Goal: Use online tool/utility: Utilize a website feature to perform a specific function

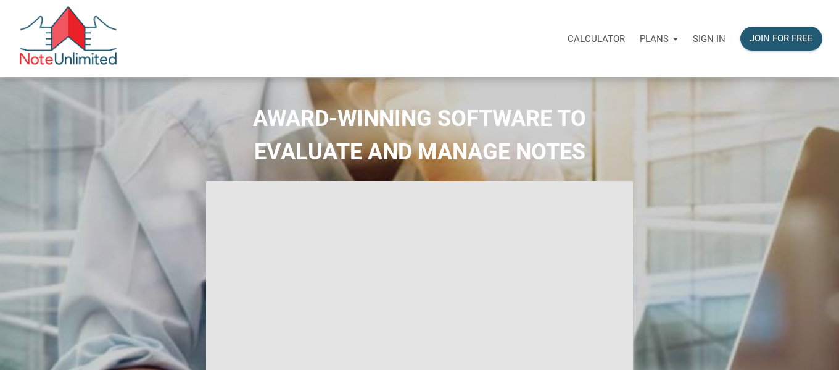
type input "Introduction to new features"
select select
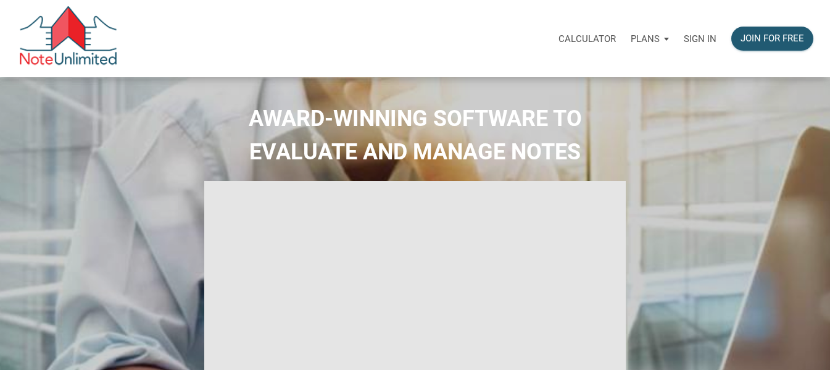
click at [592, 30] on div "Calculator" at bounding box center [587, 38] width 72 height 39
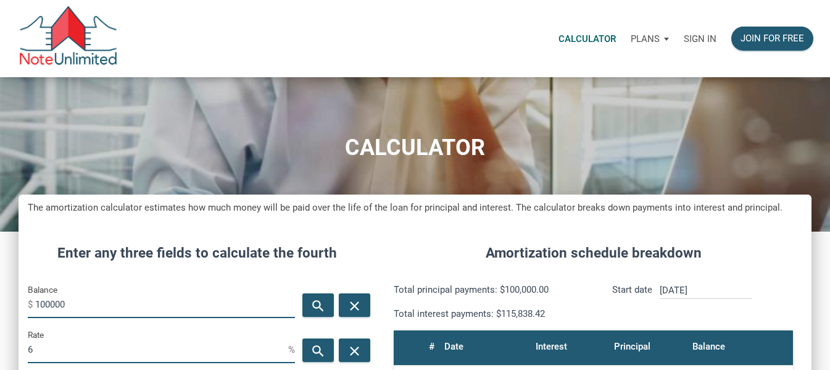
scroll to position [581, 793]
drag, startPoint x: 98, startPoint y: 313, endPoint x: 15, endPoint y: 311, distance: 83.4
paste input "85,336"
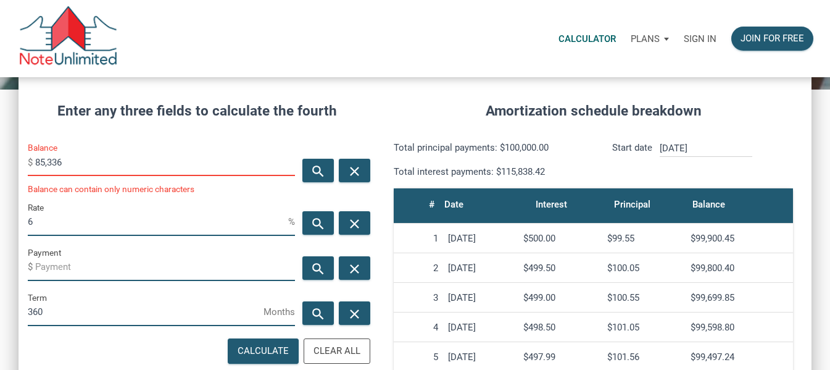
scroll to position [155, 0]
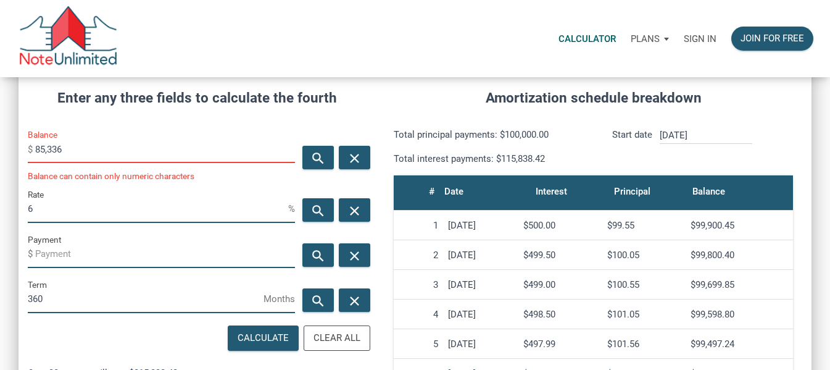
type input "85,336"
click at [147, 198] on input "6" at bounding box center [158, 209] width 260 height 28
click at [711, 25] on div "Sign in" at bounding box center [701, 38] width 48 height 39
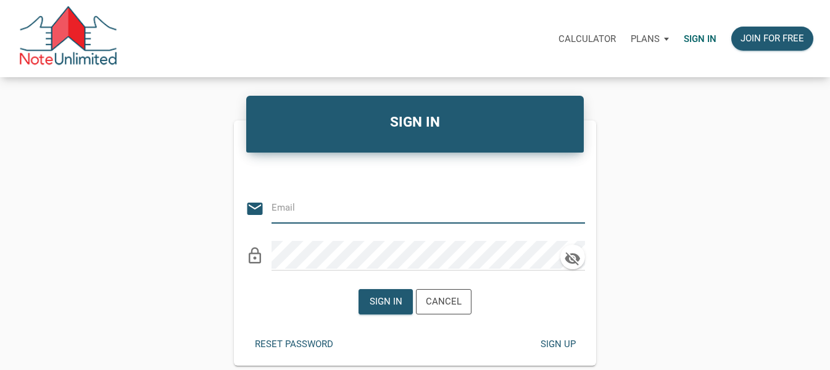
click at [339, 201] on input "email" at bounding box center [419, 208] width 295 height 28
type input "[EMAIL_ADDRESS][DOMAIN_NAME]"
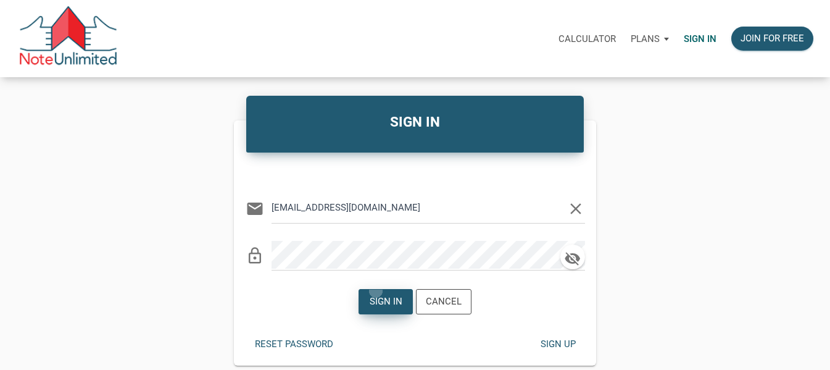
click at [377, 291] on div "Sign in" at bounding box center [385, 301] width 53 height 24
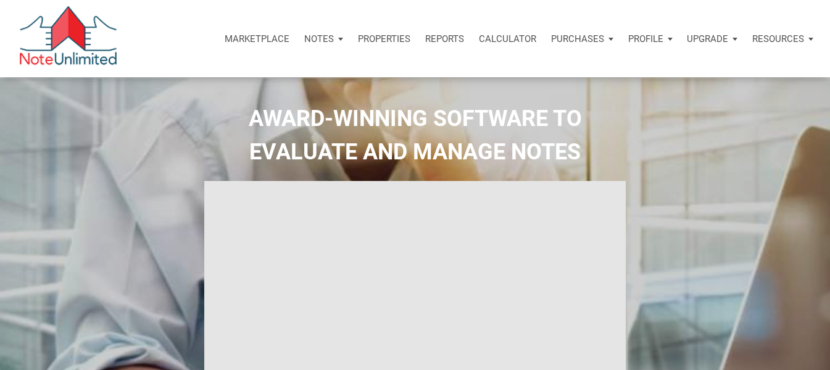
type input "Introduction to new features"
select select
click at [507, 40] on p "Calculator" at bounding box center [507, 38] width 57 height 11
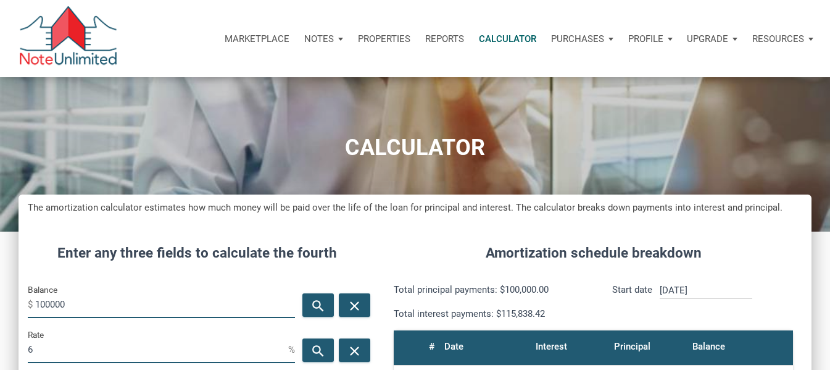
scroll to position [581, 793]
drag, startPoint x: 107, startPoint y: 306, endPoint x: 30, endPoint y: 298, distance: 77.6
click at [30, 298] on div "Balance $ 100000" at bounding box center [161, 300] width 267 height 36
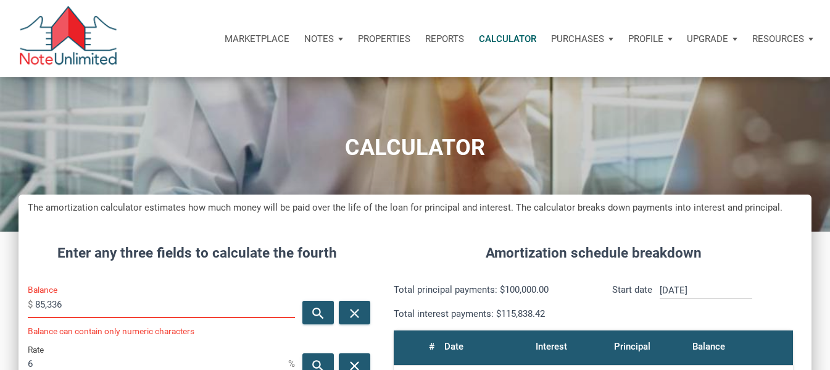
scroll to position [597, 793]
click at [83, 344] on div "Rate 6 %" at bounding box center [161, 360] width 267 height 36
click at [49, 308] on input "85,336" at bounding box center [165, 304] width 260 height 28
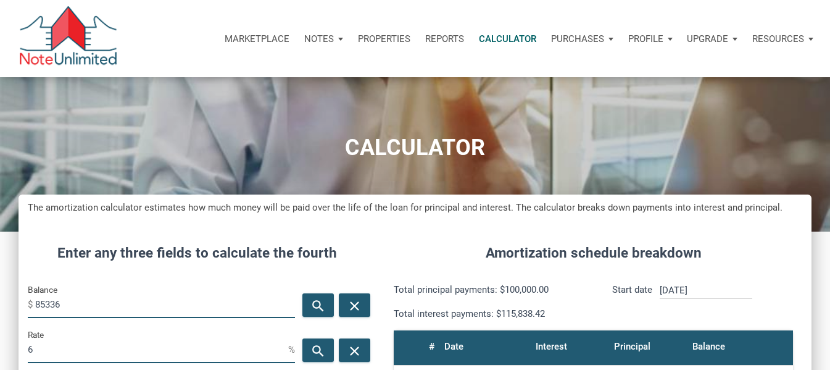
scroll to position [616684, 616473]
click at [135, 301] on input "85336" at bounding box center [165, 304] width 260 height 28
type input "85336"
drag, startPoint x: 90, startPoint y: 349, endPoint x: 0, endPoint y: 349, distance: 89.5
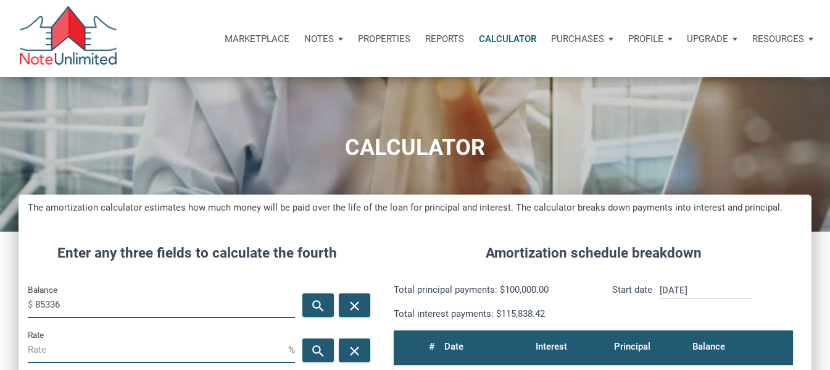
paste input "4.625"
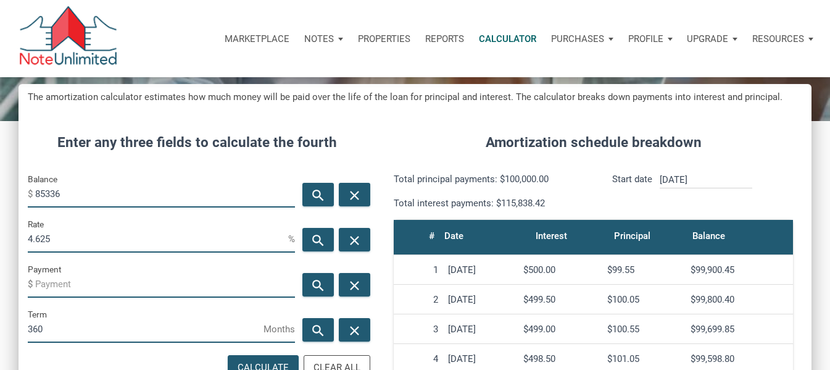
scroll to position [149, 0]
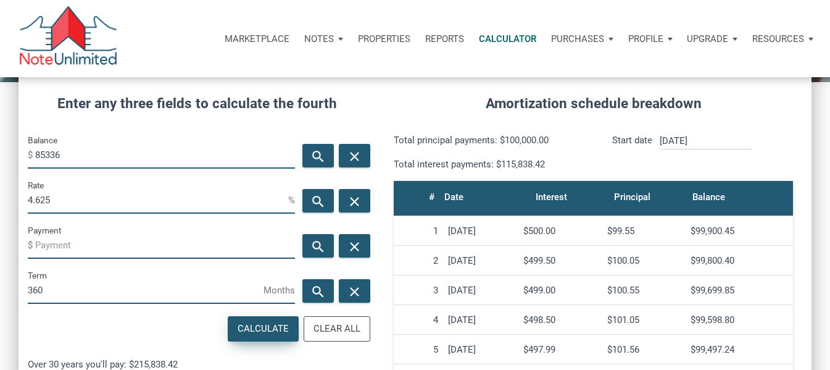
type input "4.625"
click at [260, 325] on div "Calculate" at bounding box center [263, 329] width 51 height 14
type input "-438.75"
drag, startPoint x: 93, startPoint y: 251, endPoint x: 40, endPoint y: 252, distance: 52.5
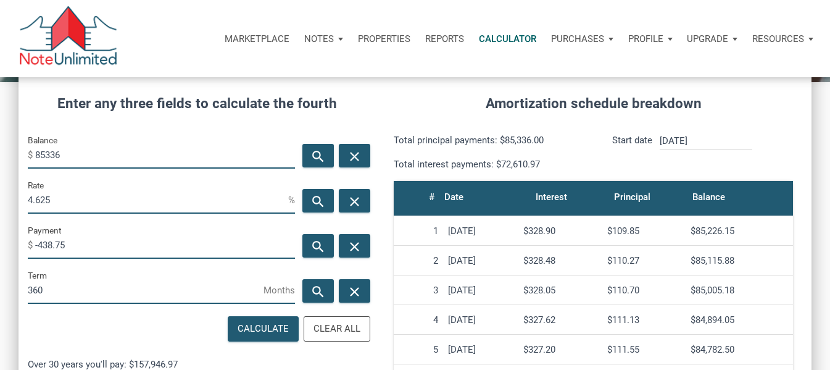
click at [40, 252] on input "-438.75" at bounding box center [165, 245] width 260 height 28
